Goal: Check status

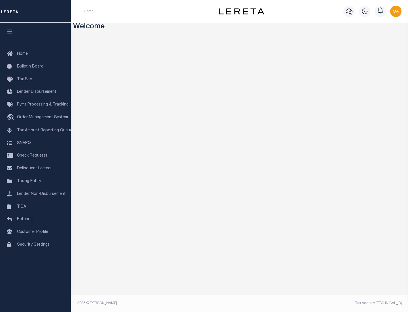
click at [35, 156] on span "Check Requests" at bounding box center [32, 156] width 30 height 4
select select "50"
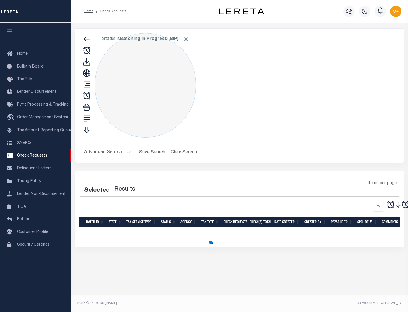
select select "50"
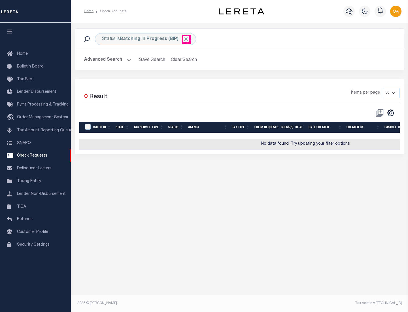
click at [186, 39] on span "Click to Remove" at bounding box center [186, 39] width 6 height 6
